Goal: Transaction & Acquisition: Download file/media

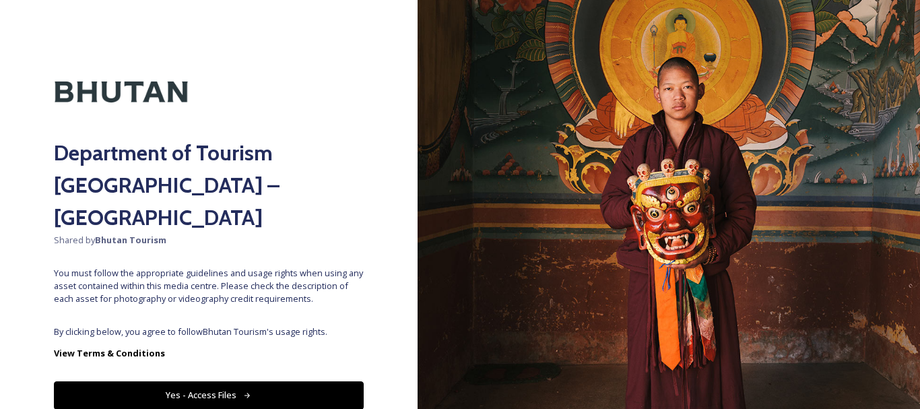
click at [245, 393] on icon at bounding box center [248, 395] width 6 height 5
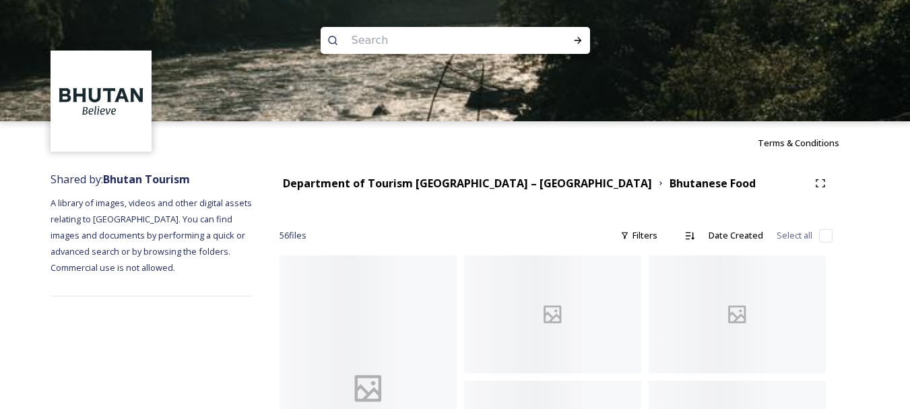
click at [395, 43] on input at bounding box center [437, 41] width 185 height 30
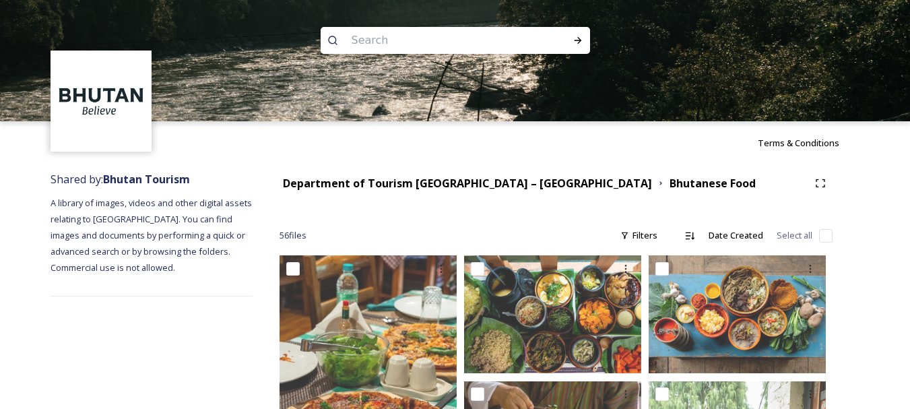
click at [409, 40] on input at bounding box center [437, 41] width 185 height 30
type input "[GEOGRAPHIC_DATA]"
click at [577, 41] on icon at bounding box center [578, 40] width 11 height 11
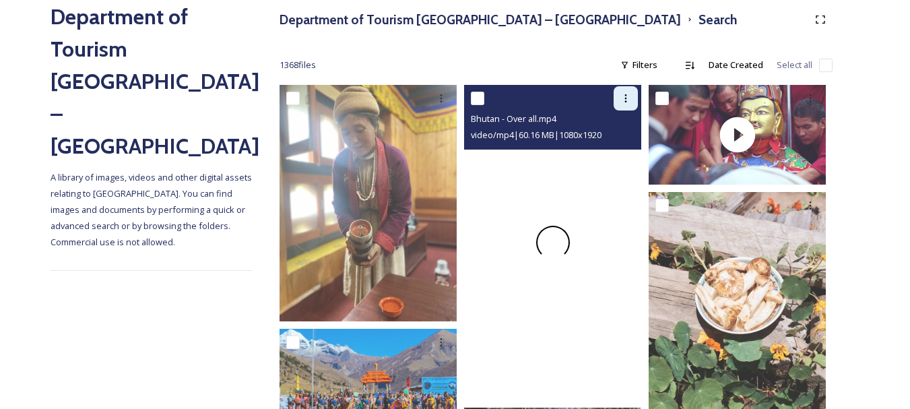
scroll to position [161, 0]
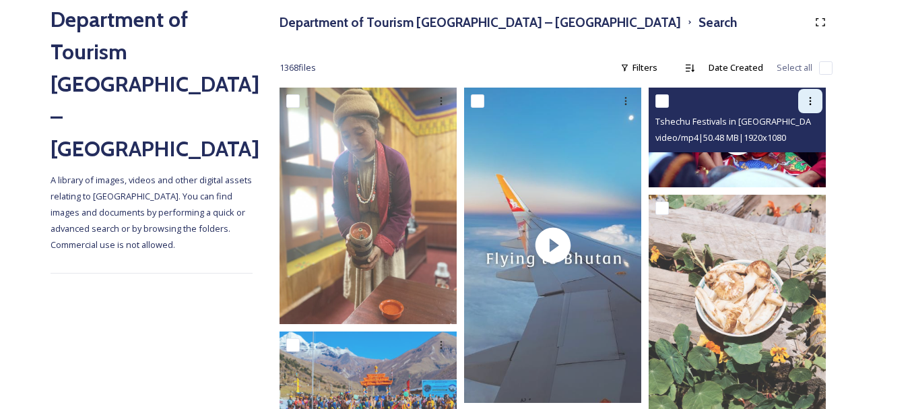
click at [802, 100] on div at bounding box center [810, 101] width 24 height 24
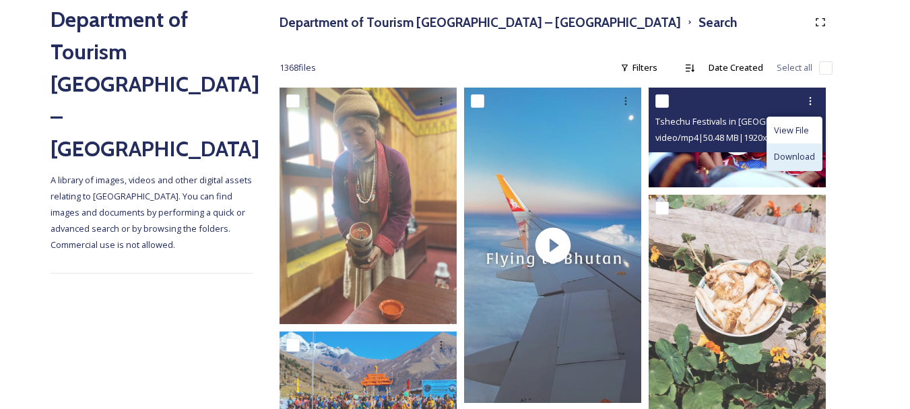
click at [803, 155] on span "Download" at bounding box center [794, 156] width 41 height 13
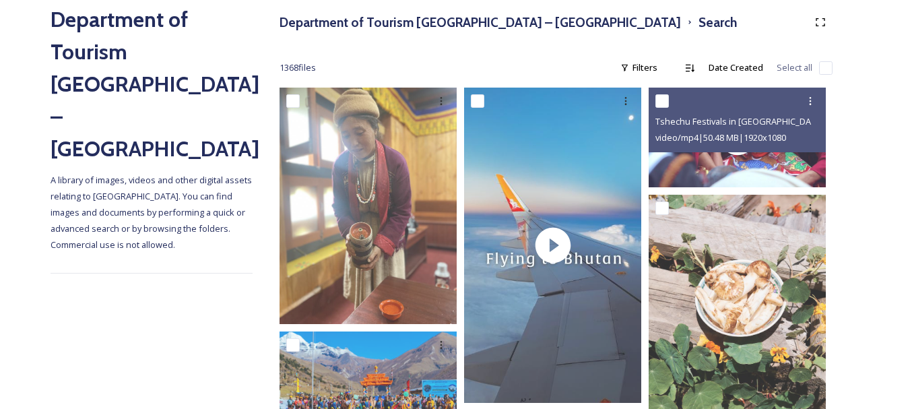
drag, startPoint x: 801, startPoint y: 108, endPoint x: 852, endPoint y: 90, distance: 54.6
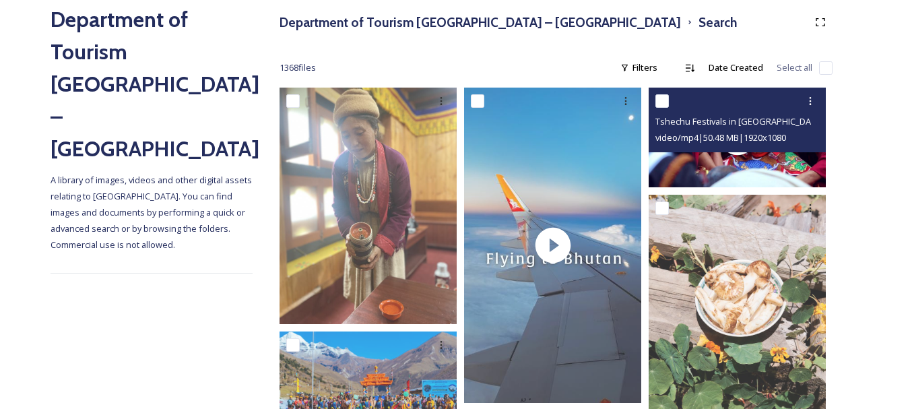
click at [666, 100] on input "checkbox" at bounding box center [661, 100] width 13 height 13
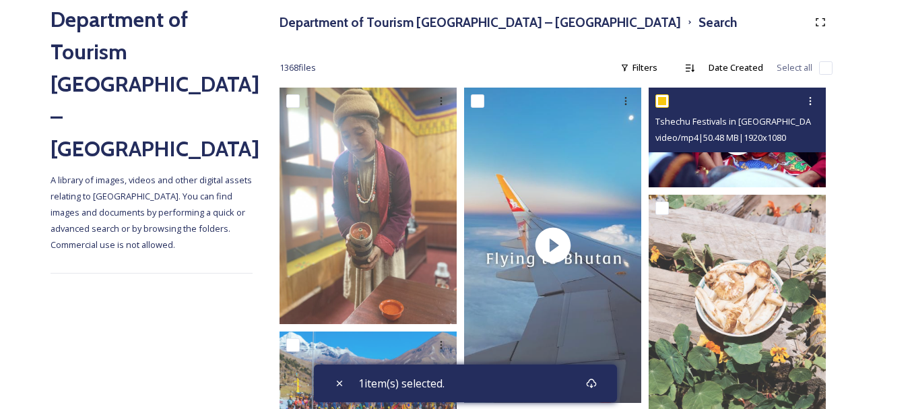
drag, startPoint x: 666, startPoint y: 100, endPoint x: 655, endPoint y: 101, distance: 10.1
click at [655, 101] on input "checkbox" at bounding box center [661, 100] width 13 height 13
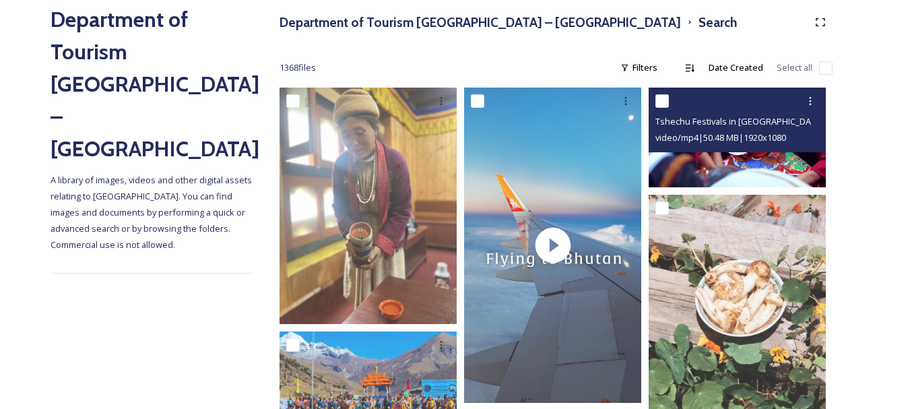
click at [655, 101] on input "checkbox" at bounding box center [661, 100] width 13 height 13
checkbox input "true"
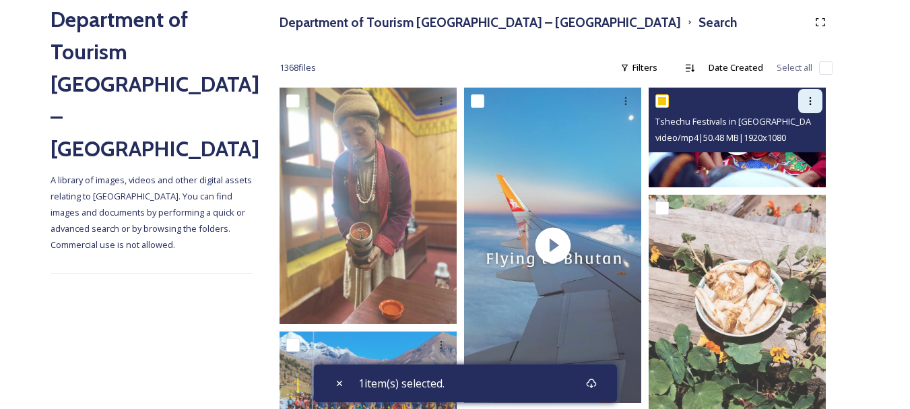
click at [802, 98] on div at bounding box center [810, 101] width 24 height 24
click at [750, 143] on span "video/mp4 | 50.48 MB | 1920 x 1080" at bounding box center [720, 137] width 131 height 12
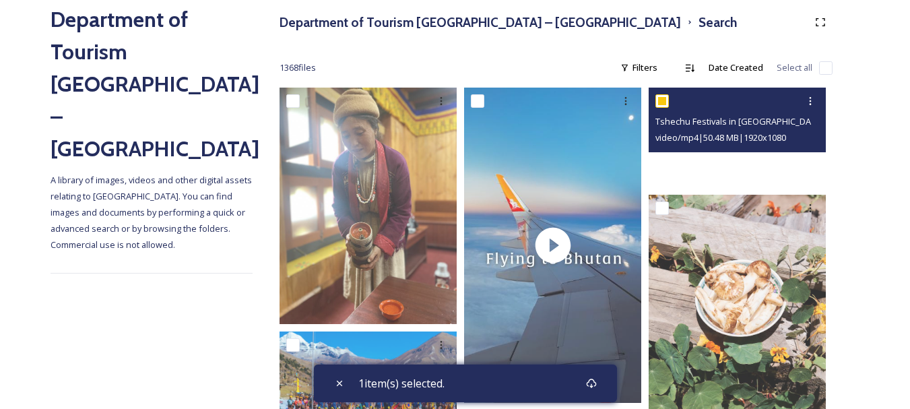
click at [749, 160] on div at bounding box center [737, 138] width 177 height 100
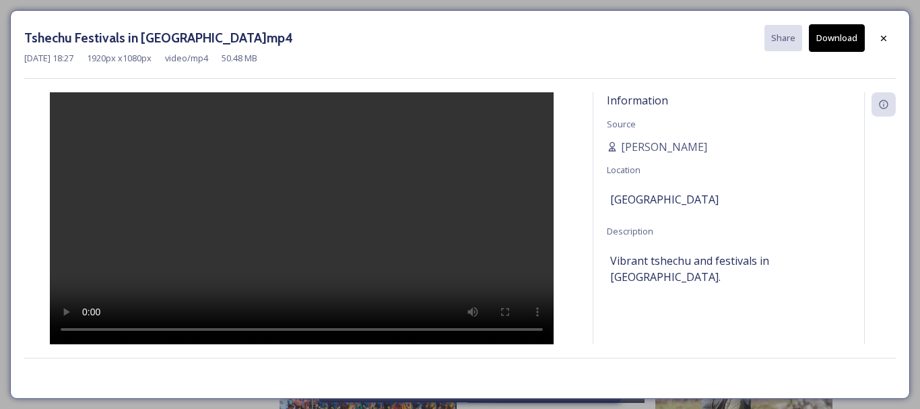
click at [833, 44] on button "Download" at bounding box center [837, 38] width 56 height 28
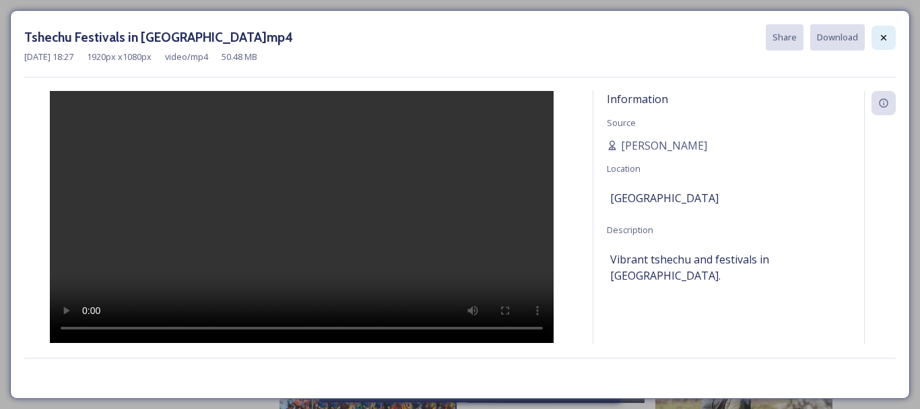
click at [888, 34] on icon at bounding box center [883, 37] width 11 height 11
